Goal: Information Seeking & Learning: Learn about a topic

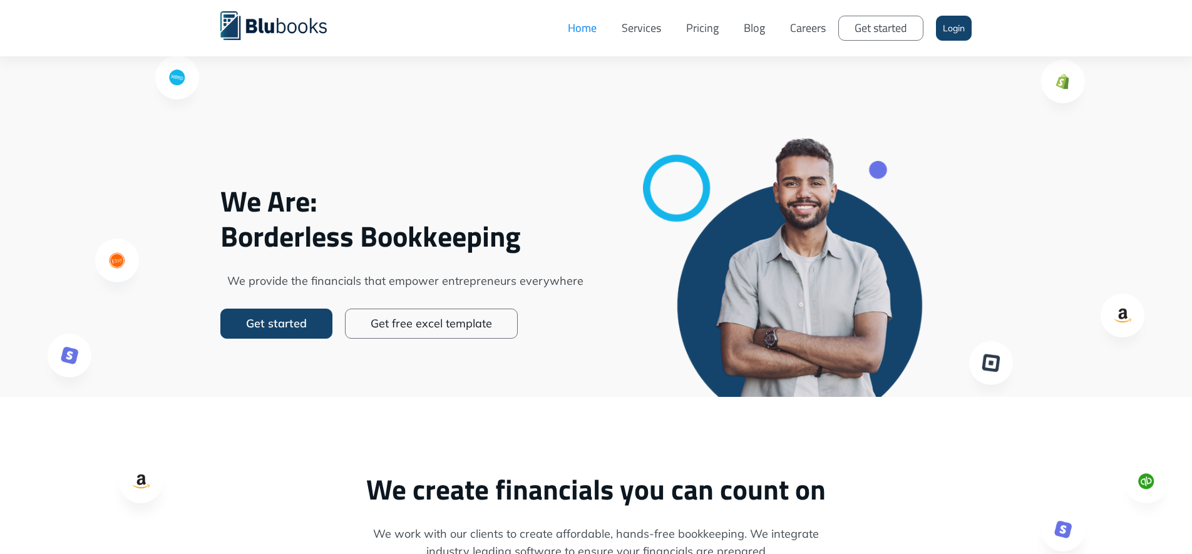
click at [712, 31] on link "Pricing" at bounding box center [702, 28] width 58 height 38
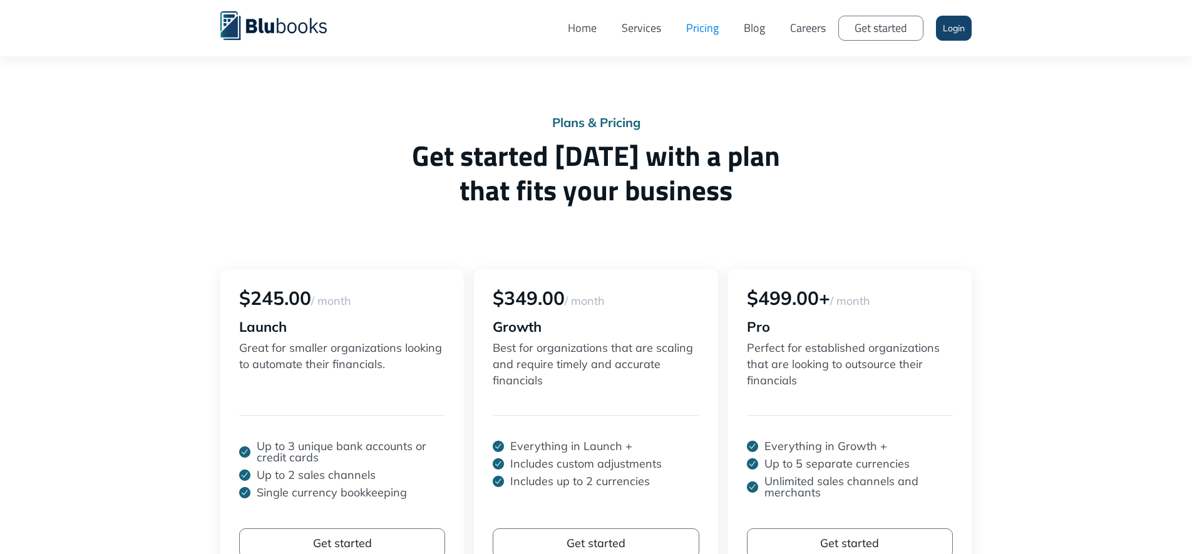
scroll to position [10, 0]
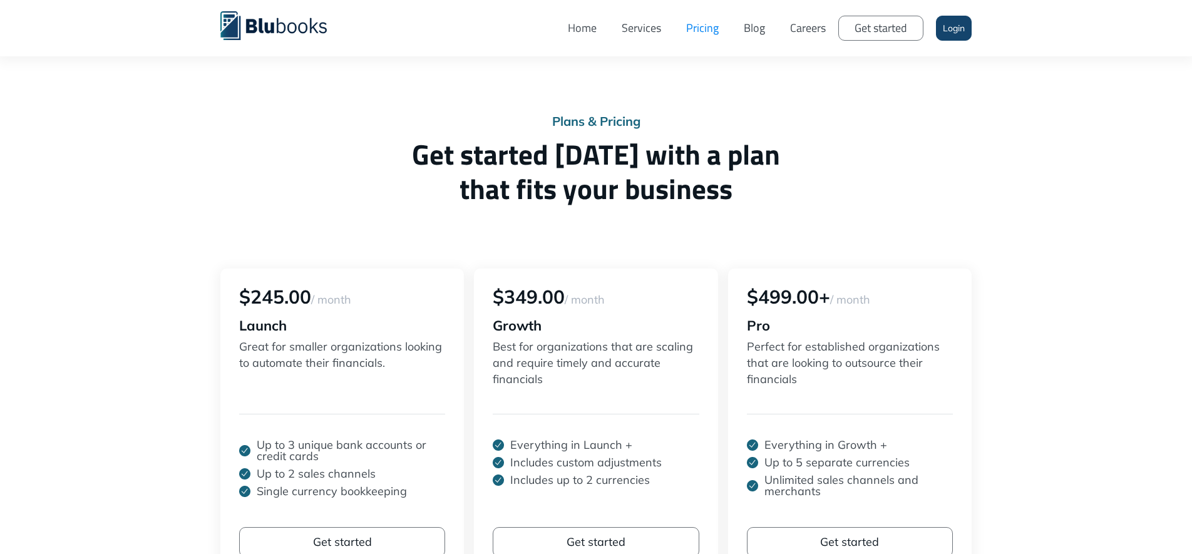
click at [185, 305] on div "Plans & Pricing Get started [DATE] with a plan that fits your business $245.00 …" at bounding box center [596, 397] width 1192 height 815
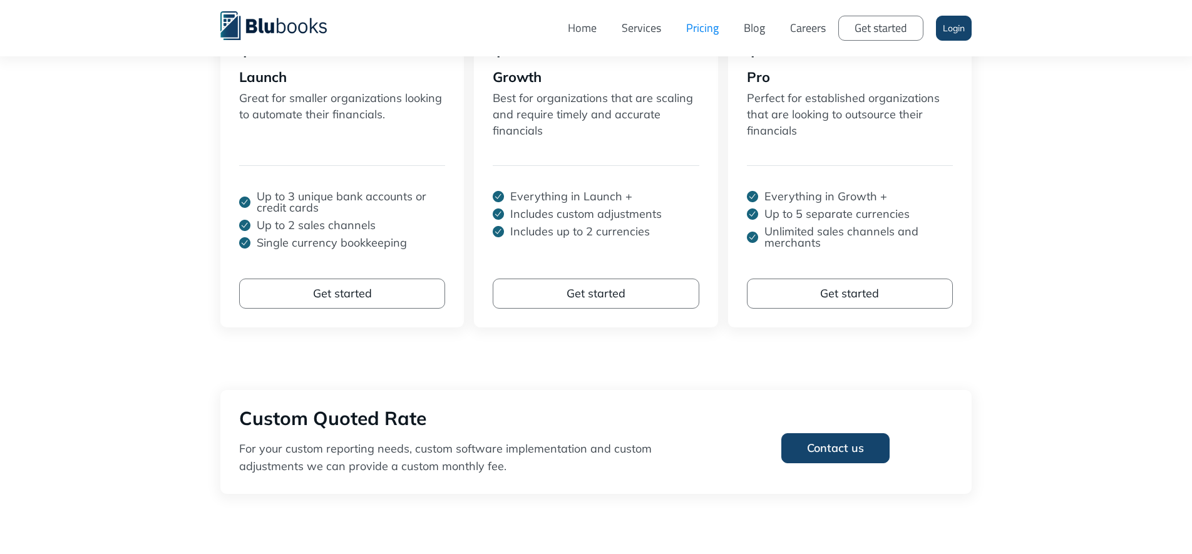
scroll to position [256, 0]
